Goal: Transaction & Acquisition: Download file/media

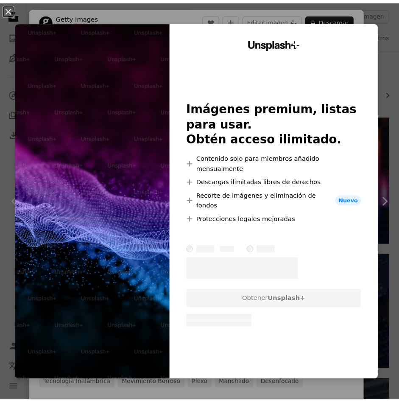
scroll to position [2716, 0]
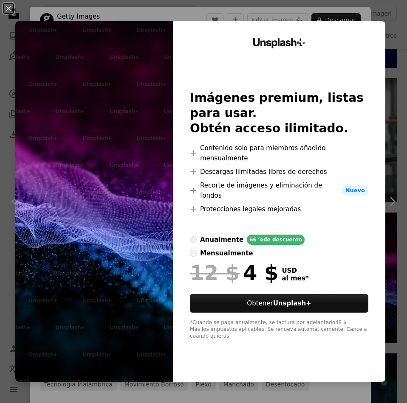
click at [391, 22] on div "An X shape Unsplash+ Imágenes premium, listas para usar. Obtén acceso ilimitado…" at bounding box center [203, 201] width 407 height 403
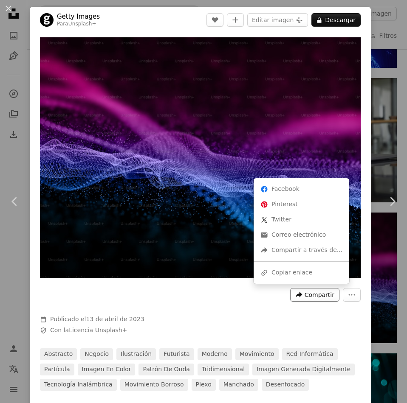
click at [320, 293] on span "Compartir" at bounding box center [319, 295] width 30 height 13
click at [323, 274] on div "A URL sharing icon (chains) Copiar enlace" at bounding box center [301, 272] width 89 height 15
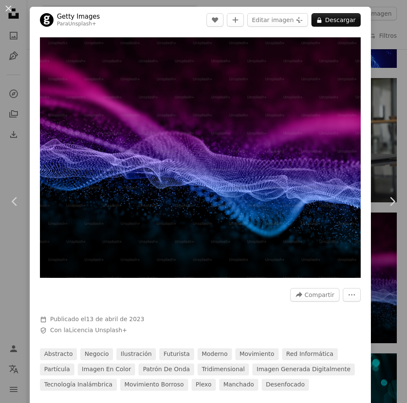
click at [378, 81] on div "An X shape Chevron left Chevron right Getty Images Para Unsplash+ A heart A plu…" at bounding box center [203, 201] width 407 height 403
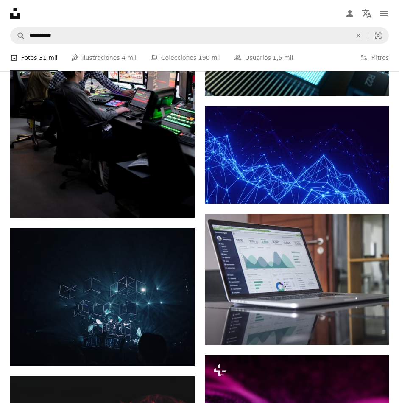
scroll to position [2716, 0]
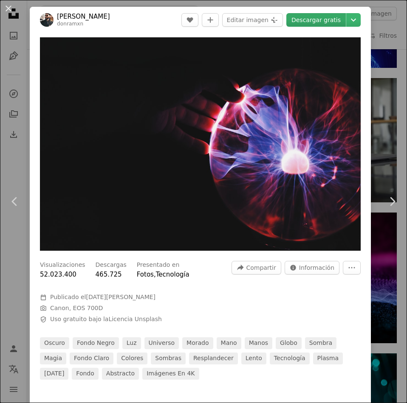
click at [315, 23] on link "Descargar gratis" at bounding box center [315, 20] width 59 height 14
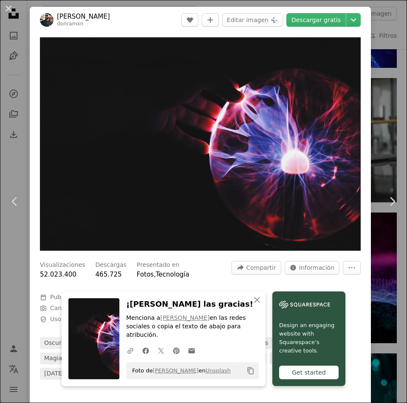
click at [376, 175] on div "An X shape Chevron left Chevron right An X shape Cerrar ¡Dale las gracias! Menc…" at bounding box center [203, 201] width 407 height 403
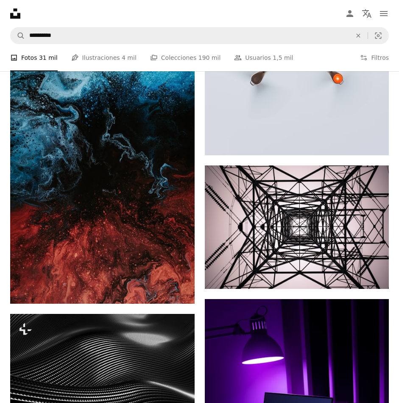
scroll to position [15534, 0]
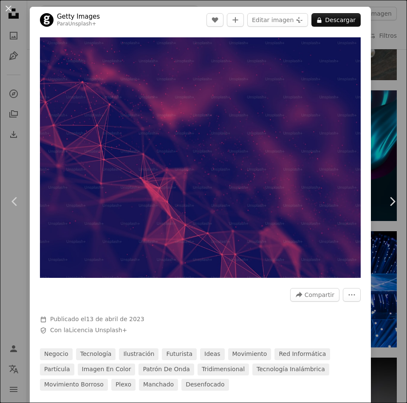
click at [382, 82] on div "An X shape Chevron left Chevron right Getty Images Para Unsplash+ A heart A plu…" at bounding box center [203, 201] width 407 height 403
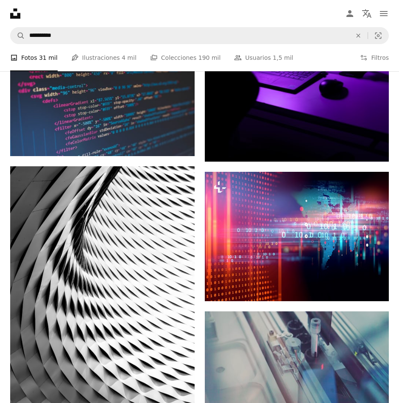
scroll to position [15916, 0]
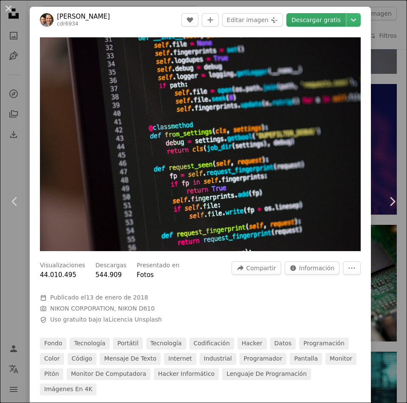
click at [319, 20] on link "Descargar gratis" at bounding box center [315, 20] width 59 height 14
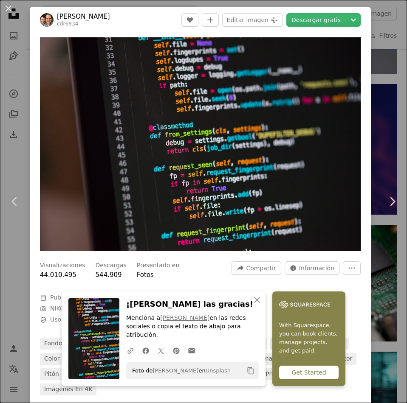
click at [381, 34] on div "An X shape Chevron left Chevron right An X shape Cerrar ¡Dale las gracias! Menc…" at bounding box center [203, 201] width 407 height 403
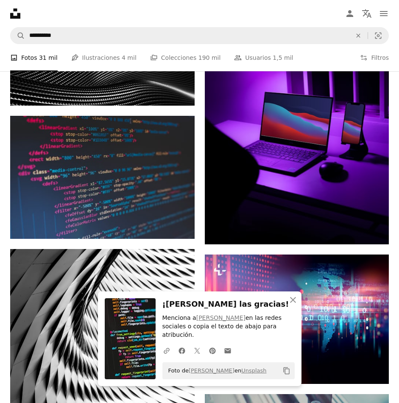
scroll to position [15831, 0]
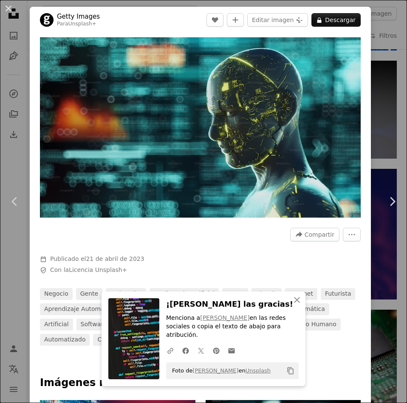
click at [370, 37] on div "An X shape Chevron left Chevron right An X shape Cerrar ¡Dale las gracias! Menc…" at bounding box center [203, 201] width 407 height 403
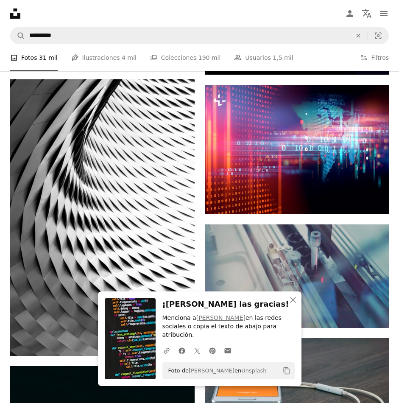
scroll to position [16171, 0]
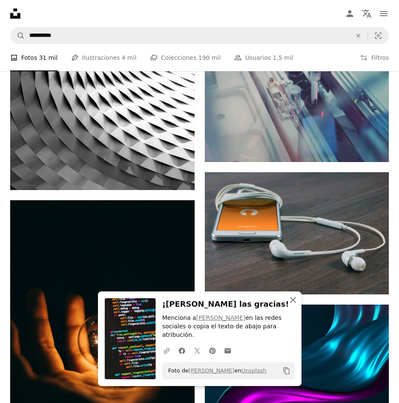
click at [302, 303] on button "An X shape Cerrar" at bounding box center [293, 300] width 17 height 17
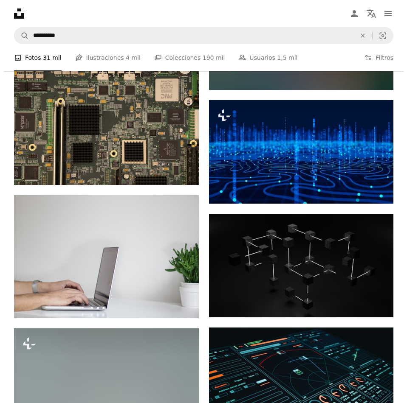
scroll to position [29328, 0]
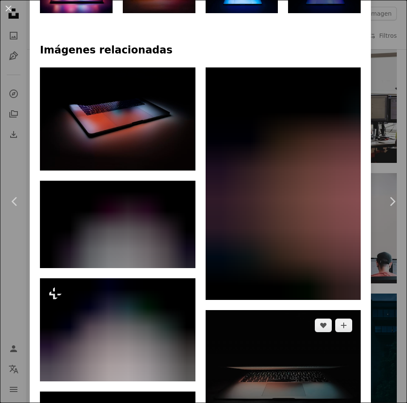
scroll to position [637, 0]
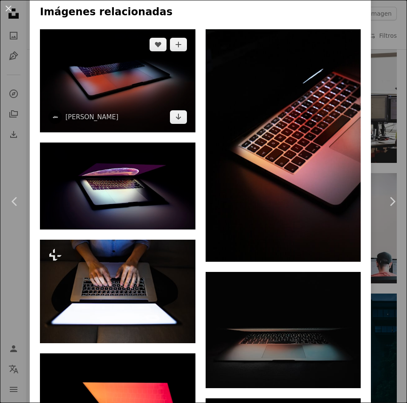
click at [165, 94] on img at bounding box center [117, 80] width 155 height 103
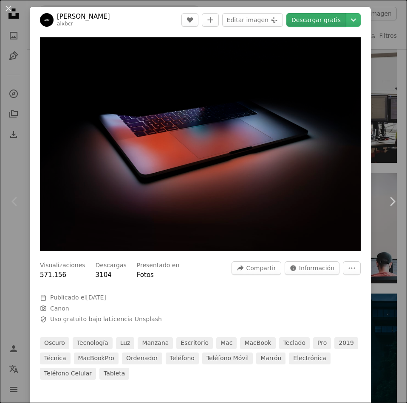
click at [313, 18] on link "Descargar gratis" at bounding box center [315, 20] width 59 height 14
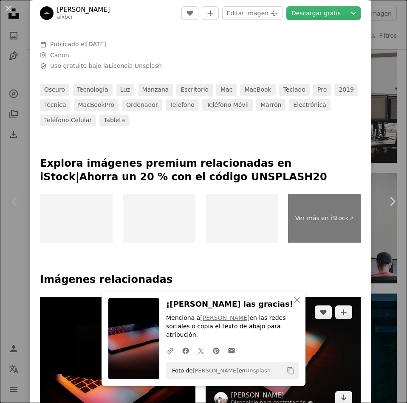
scroll to position [255, 0]
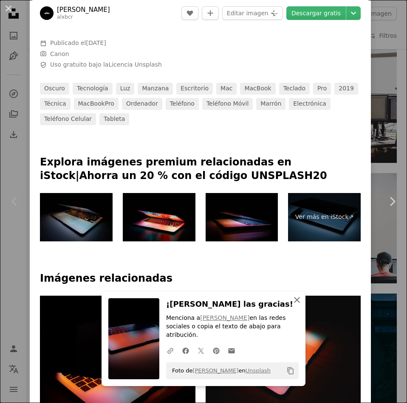
click at [295, 303] on icon "An X shape" at bounding box center [297, 300] width 10 height 10
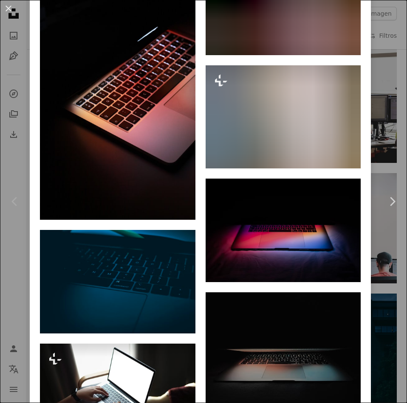
scroll to position [1480, 0]
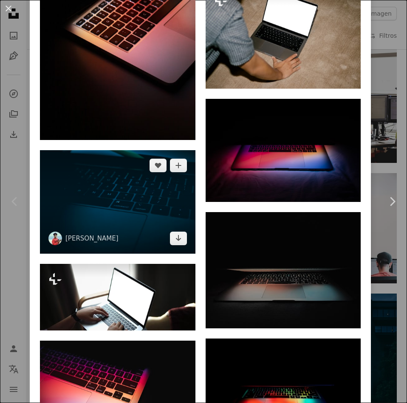
click at [141, 214] on img at bounding box center [117, 201] width 155 height 103
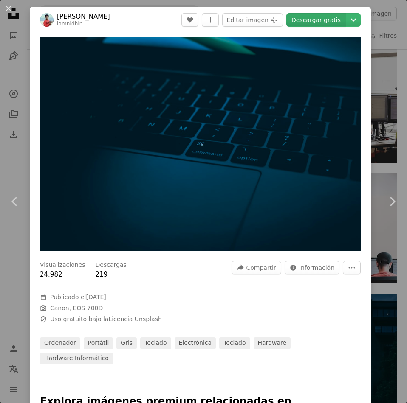
click at [319, 25] on link "Descargar gratis" at bounding box center [315, 20] width 59 height 14
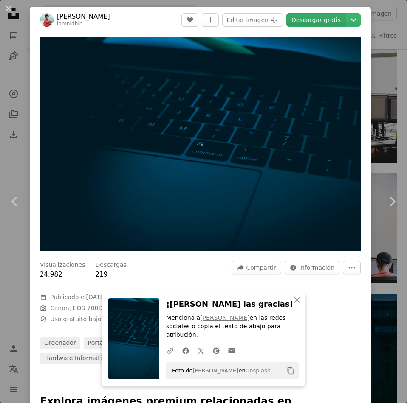
click at [320, 23] on link "Descargar gratis" at bounding box center [315, 20] width 59 height 14
click at [371, 24] on div "An X shape Chevron left Chevron right An X shape Cerrar ¡Dale las gracias! Menc…" at bounding box center [203, 201] width 407 height 403
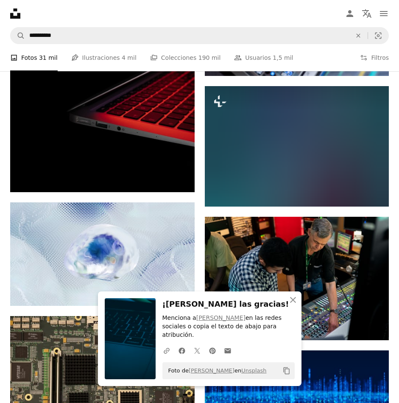
scroll to position [28988, 0]
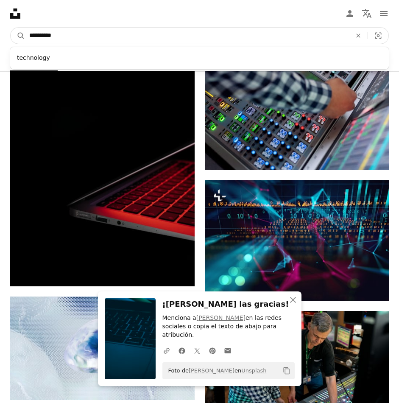
drag, startPoint x: 125, startPoint y: 20, endPoint x: 15, endPoint y: 15, distance: 109.6
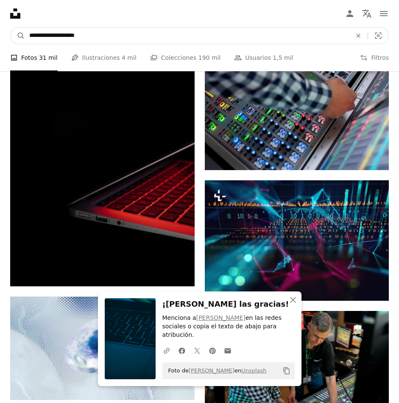
type input "**********"
click button "A magnifying glass" at bounding box center [18, 36] width 14 height 16
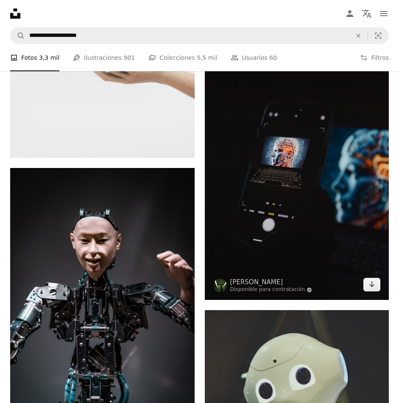
scroll to position [976, 0]
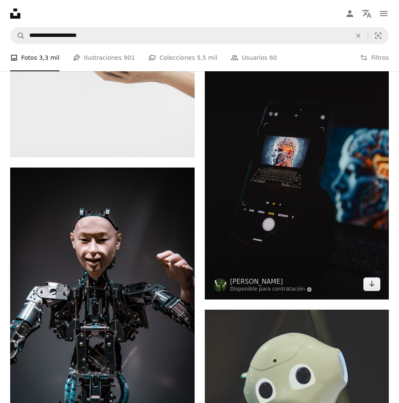
click at [337, 121] on img at bounding box center [297, 161] width 185 height 277
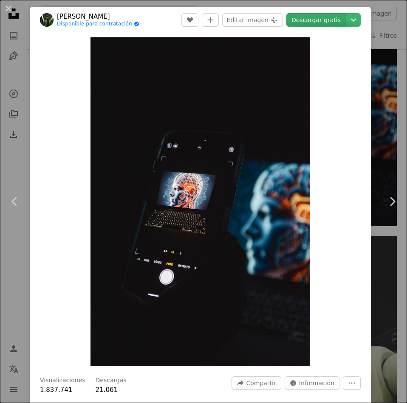
click at [326, 21] on link "Descargar gratis" at bounding box center [315, 20] width 59 height 14
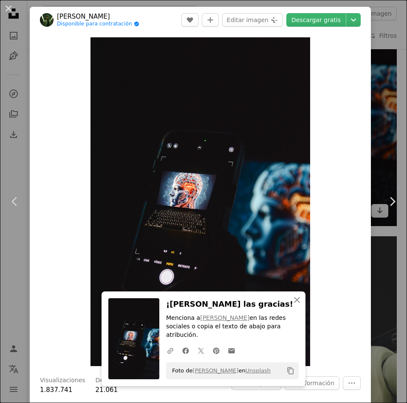
click at [385, 61] on div "An X shape Chevron left Chevron right An X shape Cerrar ¡Dale las gracias! Menc…" at bounding box center [203, 201] width 407 height 403
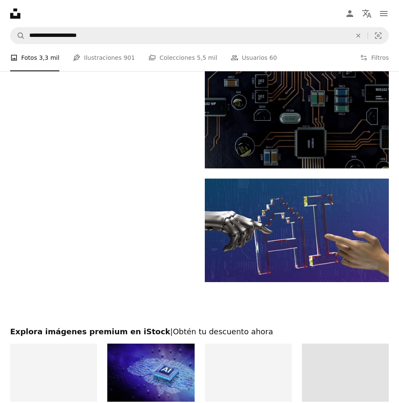
scroll to position [2080, 0]
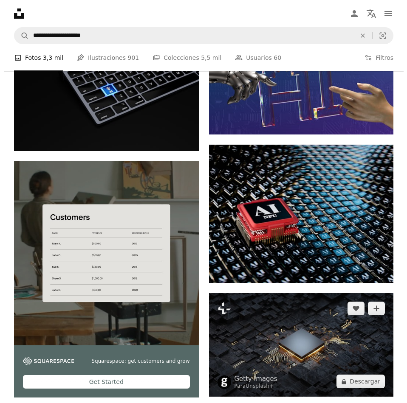
scroll to position [2250, 0]
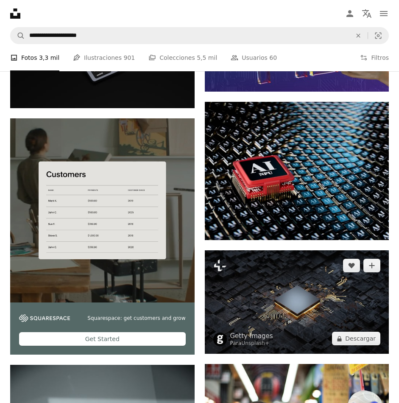
click at [329, 250] on img at bounding box center [297, 302] width 185 height 104
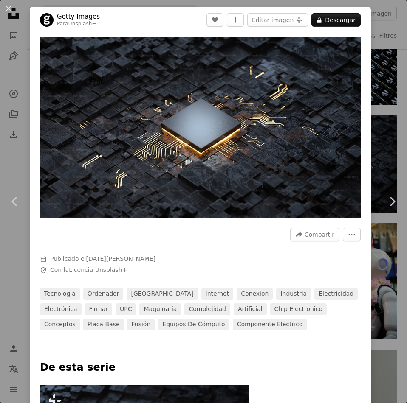
scroll to position [255, 0]
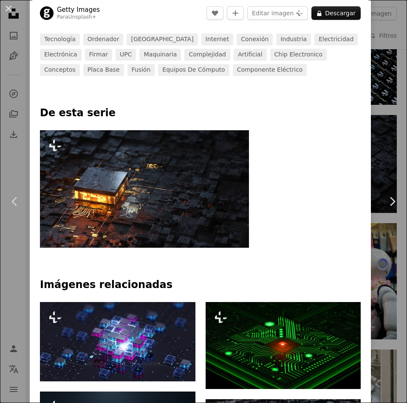
drag, startPoint x: 153, startPoint y: 211, endPoint x: 112, endPoint y: 194, distance: 44.1
click at [112, 194] on img at bounding box center [144, 189] width 209 height 118
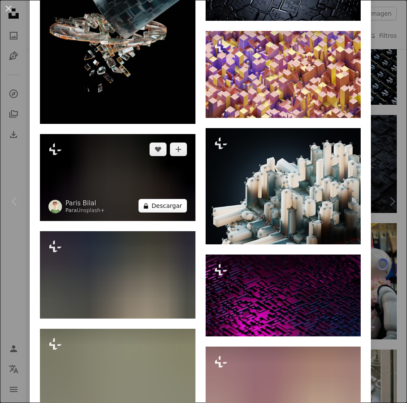
scroll to position [7804, 0]
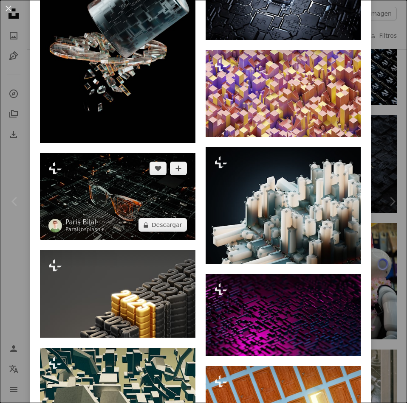
click at [131, 191] on img at bounding box center [117, 196] width 155 height 87
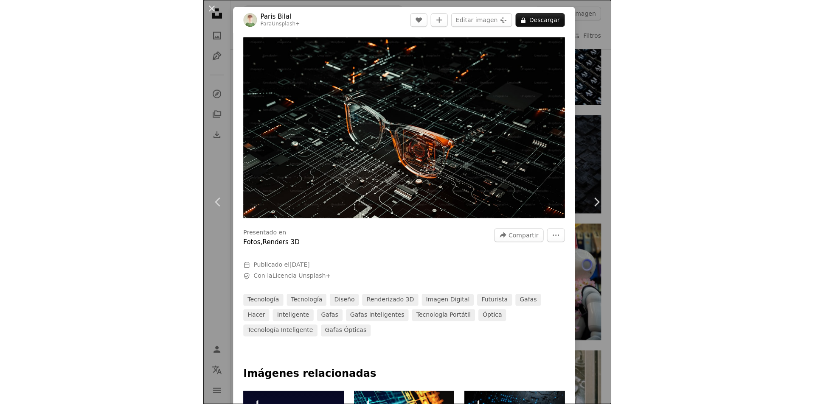
scroll to position [3320, 0]
